Goal: Task Accomplishment & Management: Manage account settings

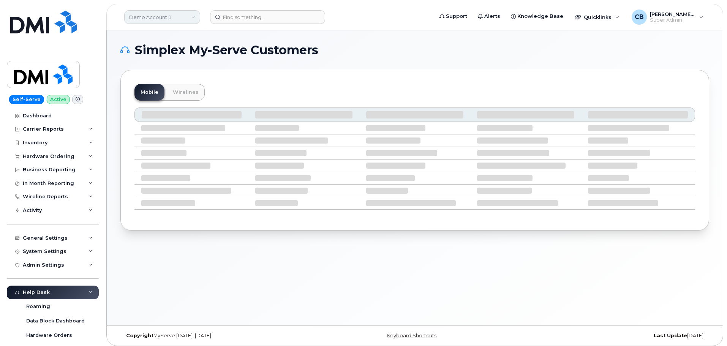
click at [155, 18] on link "Demo Account 1" at bounding box center [162, 17] width 76 height 14
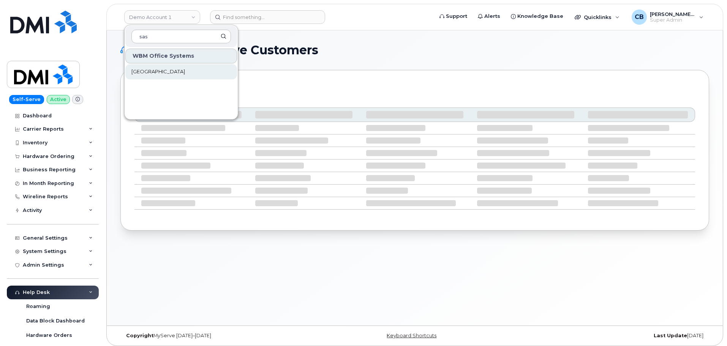
type input "sas"
click at [156, 70] on span "[GEOGRAPHIC_DATA]" at bounding box center [158, 72] width 54 height 8
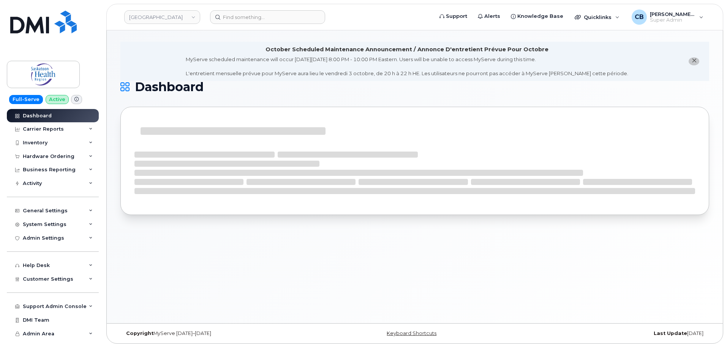
scroll to position [4, 0]
click at [52, 278] on span "Customer Settings" at bounding box center [48, 279] width 50 height 6
click at [46, 292] on link "General" at bounding box center [59, 293] width 79 height 14
